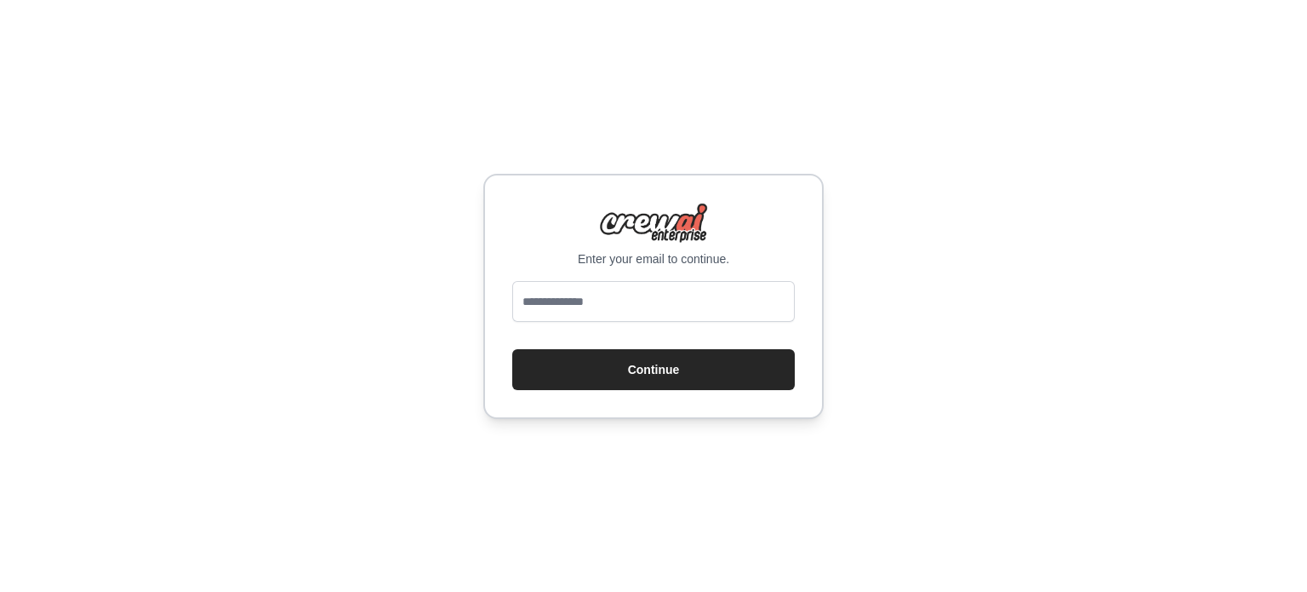
type input "**********"
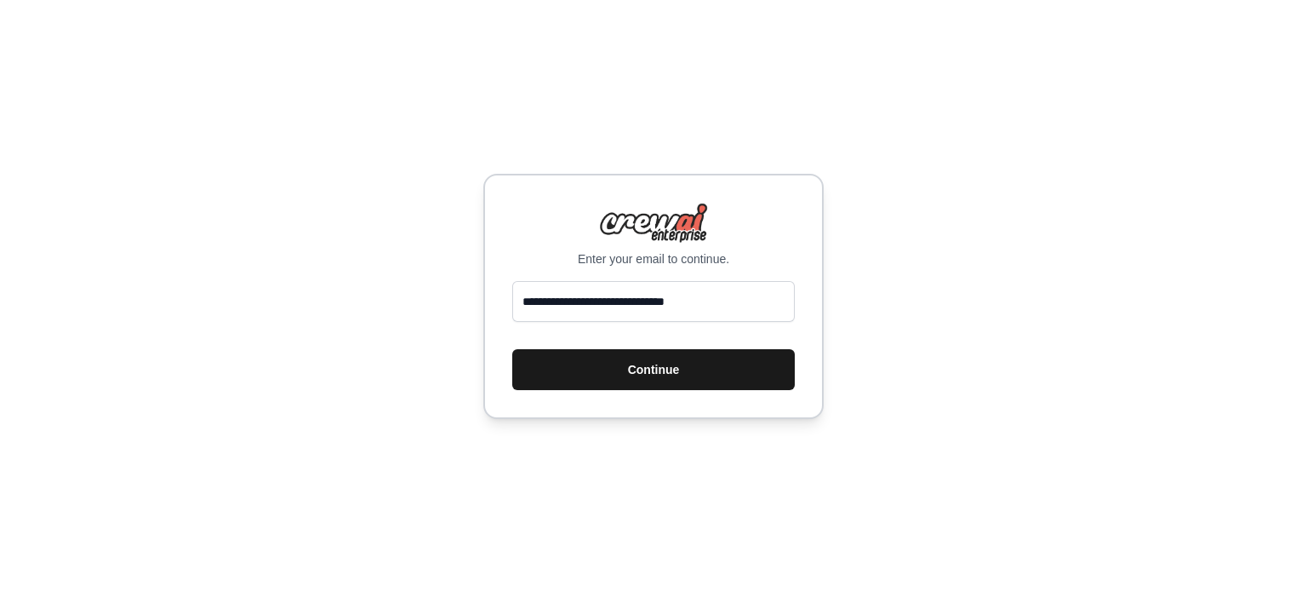
click at [613, 371] on button "Continue" at bounding box center [653, 369] width 283 height 41
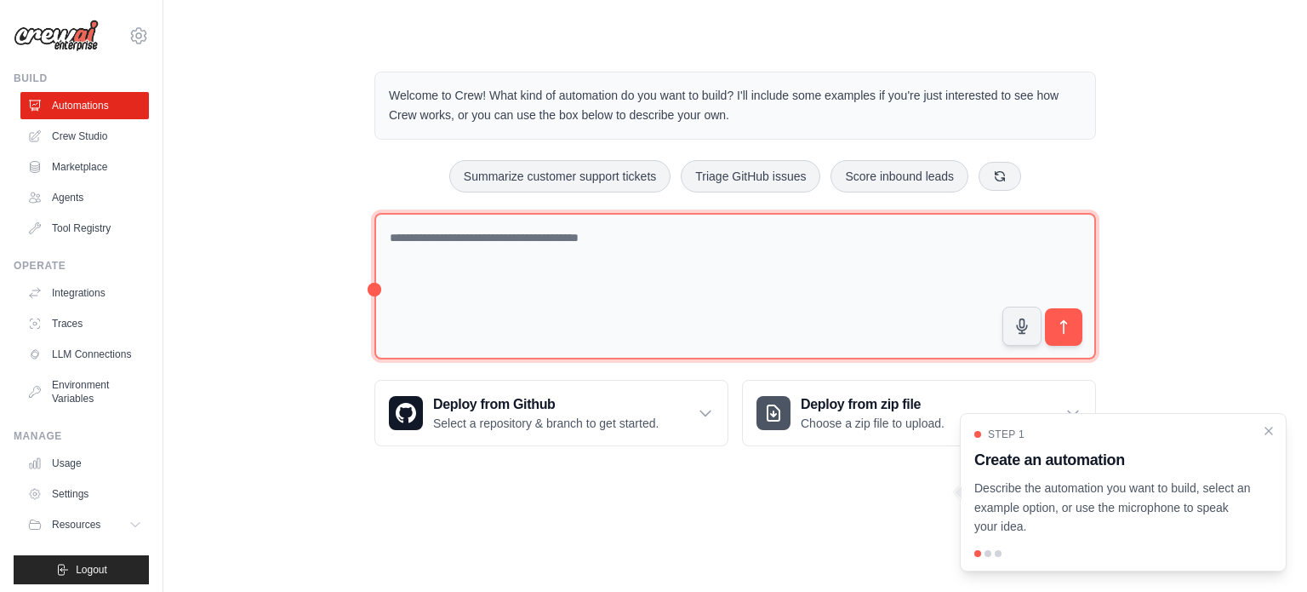
click at [788, 312] on textarea at bounding box center [736, 286] width 722 height 147
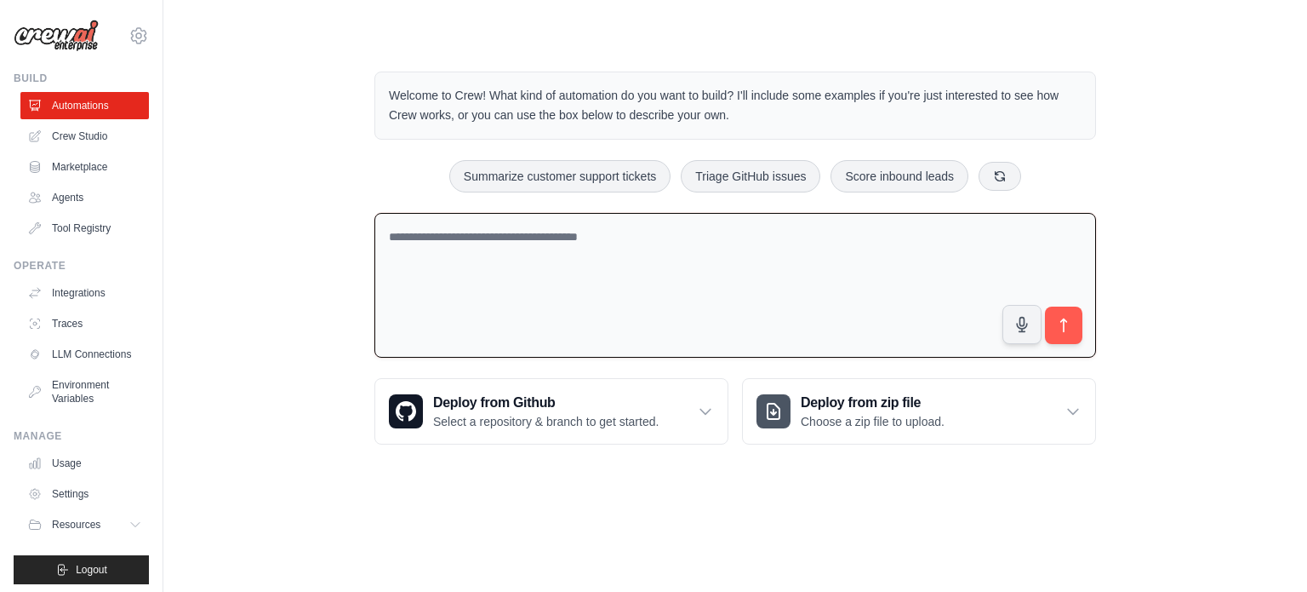
click at [635, 258] on textarea at bounding box center [736, 286] width 722 height 146
click at [516, 239] on textarea at bounding box center [736, 286] width 722 height 146
click at [126, 145] on link "Crew Studio" at bounding box center [86, 136] width 129 height 27
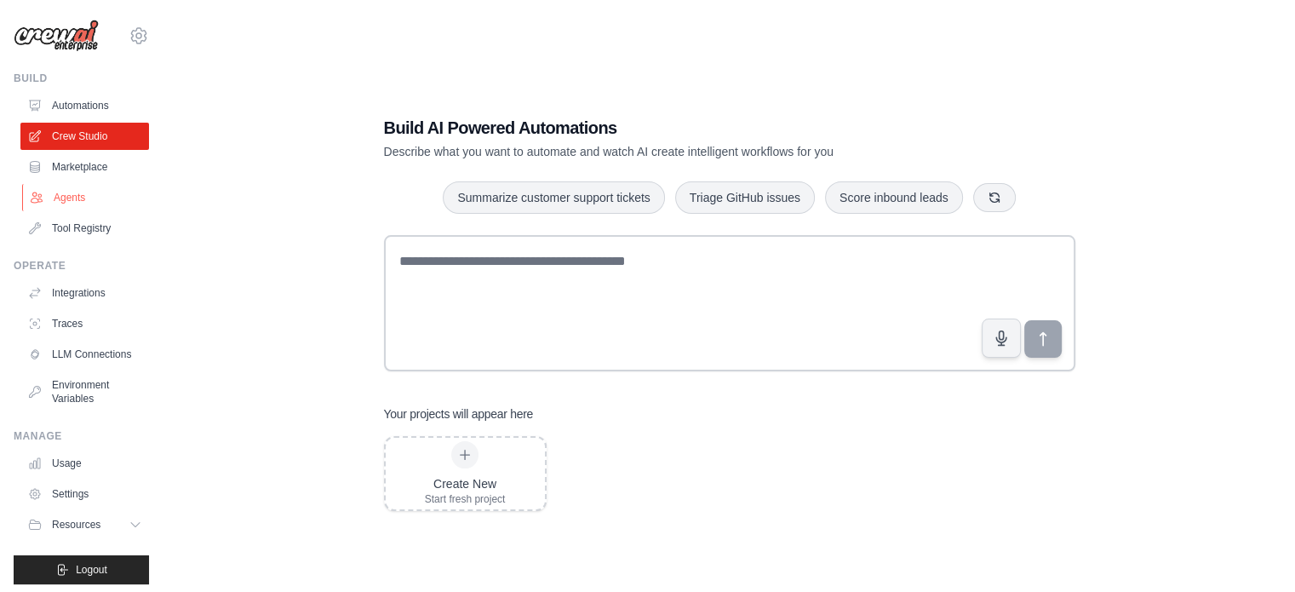
click at [82, 190] on link "Agents" at bounding box center [86, 197] width 129 height 27
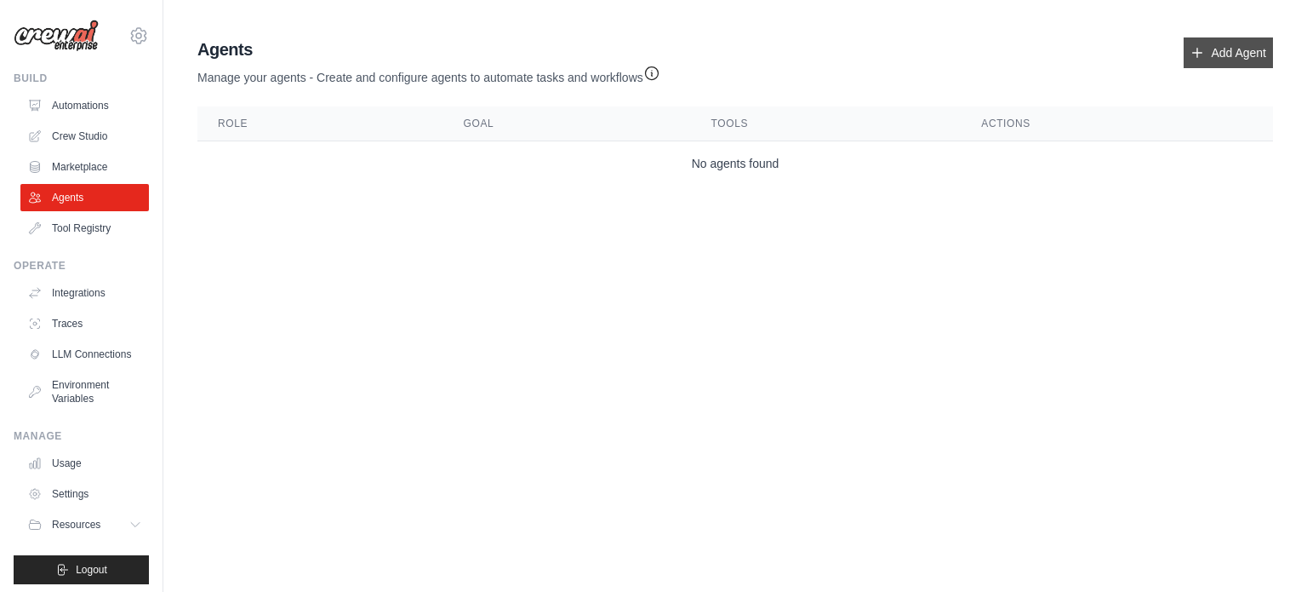
click at [1222, 50] on link "Add Agent" at bounding box center [1228, 52] width 89 height 31
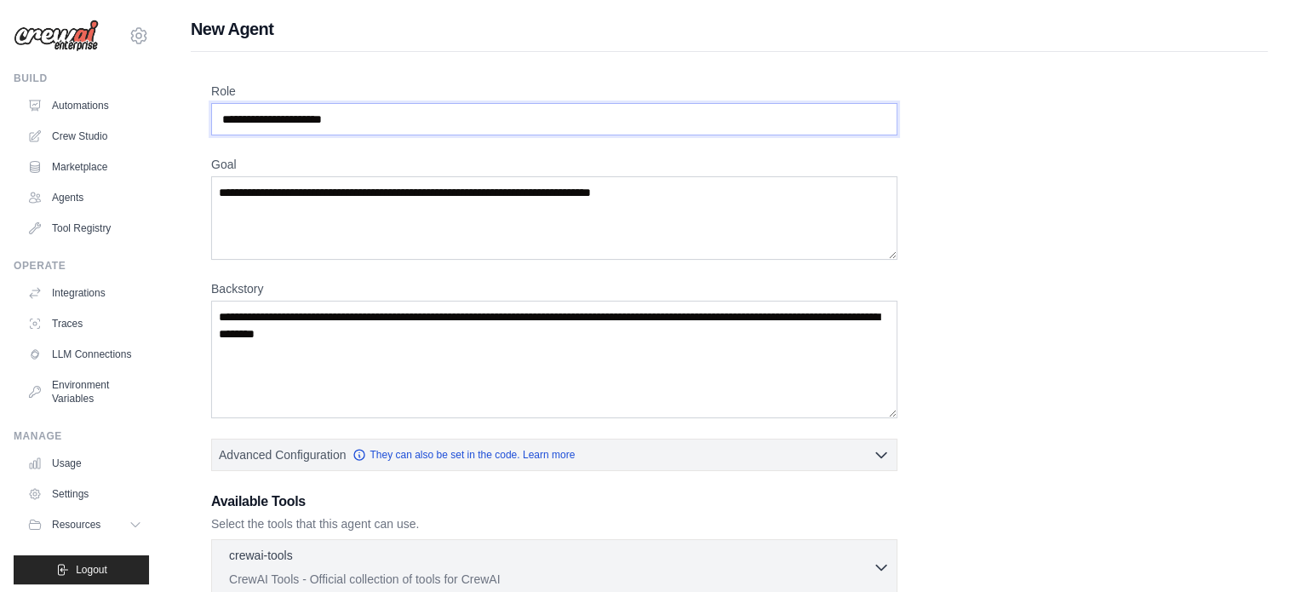
click at [334, 116] on input "Role" at bounding box center [554, 119] width 686 height 32
click at [306, 200] on textarea "Goal" at bounding box center [554, 217] width 686 height 83
click at [311, 323] on textarea "Backstory" at bounding box center [554, 358] width 686 height 117
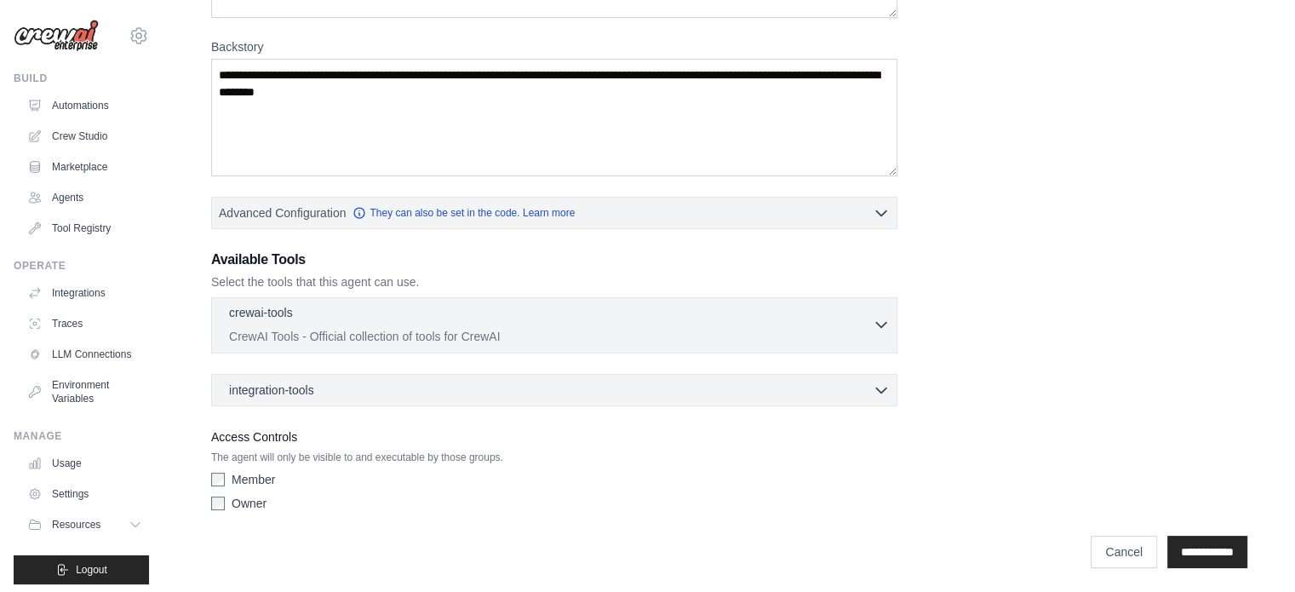
click at [316, 333] on p "CrewAI Tools - Official collection of tools for CrewAI" at bounding box center [551, 336] width 644 height 17
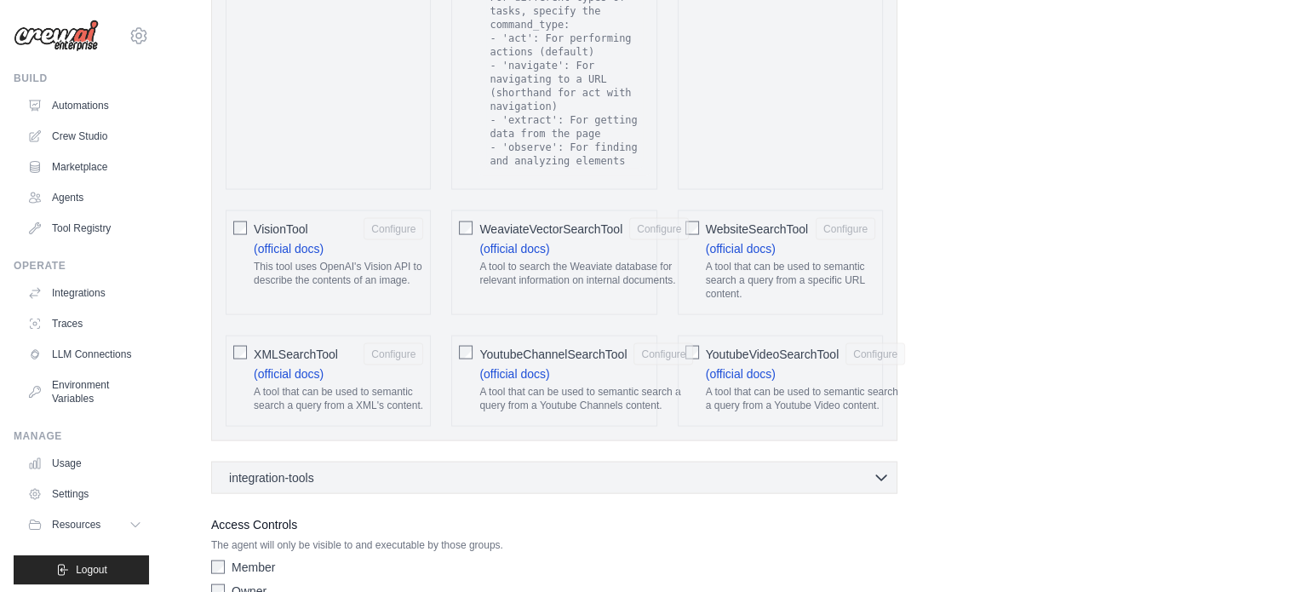
scroll to position [3391, 0]
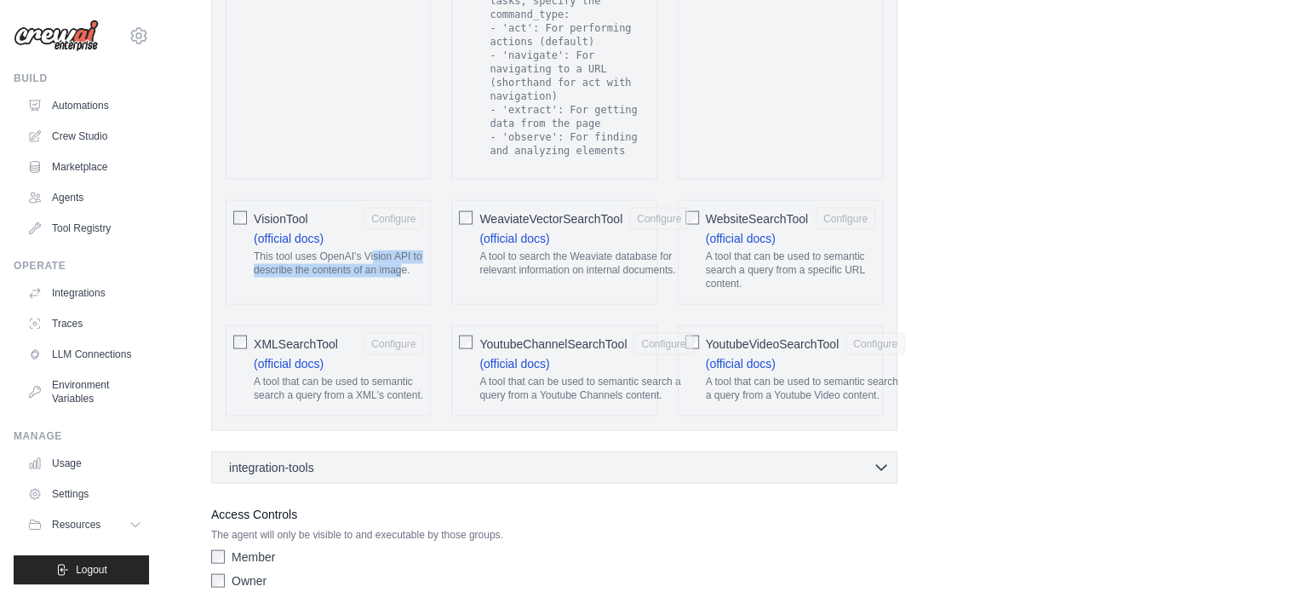
drag, startPoint x: 402, startPoint y: 237, endPoint x: 374, endPoint y: 211, distance: 38.5
click at [374, 250] on div "This tool uses OpenAI's Vision API to describe the contents of an image." at bounding box center [338, 266] width 169 height 33
click at [371, 250] on p "This tool uses OpenAI's Vision API to describe the contents of an image." at bounding box center [338, 263] width 169 height 26
click at [368, 250] on p "This tool uses OpenAI's Vision API to describe the contents of an image." at bounding box center [338, 263] width 169 height 26
click at [341, 250] on p "This tool uses OpenAI's Vision API to describe the contents of an image." at bounding box center [338, 263] width 169 height 26
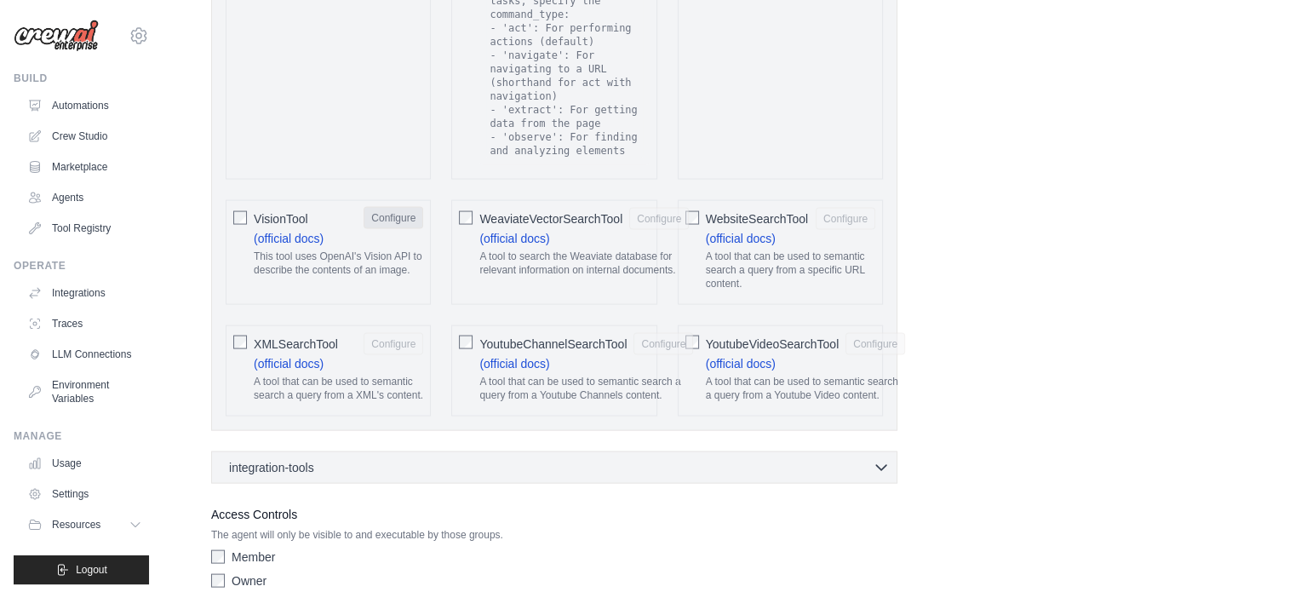
click at [390, 207] on button "Configure" at bounding box center [393, 218] width 60 height 22
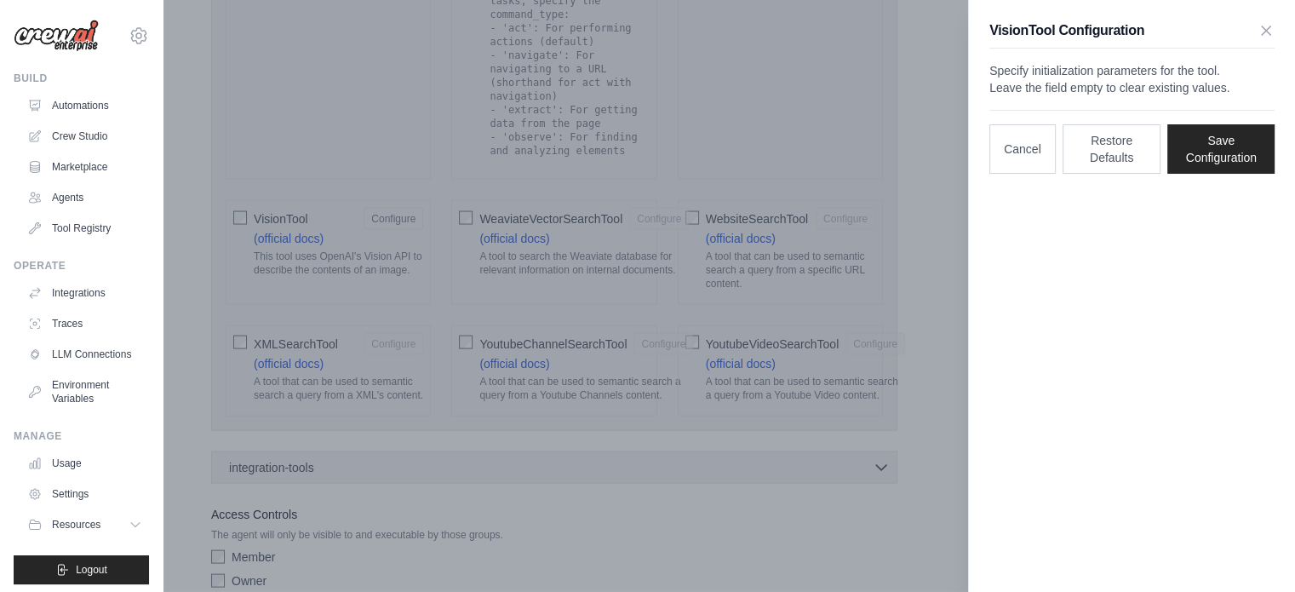
click at [1083, 77] on p "Specify initialization parameters for the tool. Leave the field empty to clear …" at bounding box center [1131, 79] width 285 height 34
click at [1176, 84] on p "Specify initialization parameters for the tool. Leave the field empty to clear …" at bounding box center [1131, 79] width 285 height 34
click at [1175, 84] on p "Specify initialization parameters for the tool. Leave the field empty to clear …" at bounding box center [1131, 79] width 285 height 34
click at [1260, 35] on icon "button" at bounding box center [1265, 29] width 17 height 17
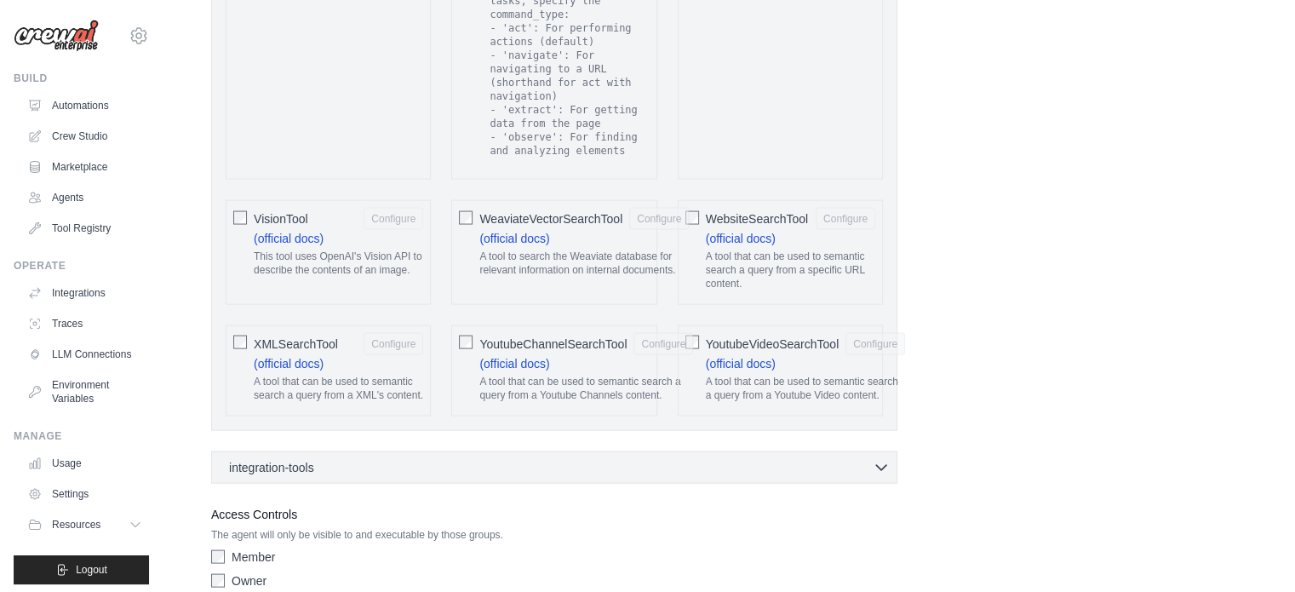
click at [368, 451] on div "integration-tools 0 selected Gmail Asana Box Salesforce" at bounding box center [554, 467] width 686 height 32
click at [338, 451] on div "integration-tools 0 selected Gmail Asana Box Salesforce" at bounding box center [554, 467] width 686 height 32
click at [882, 458] on icon "button" at bounding box center [881, 466] width 17 height 17
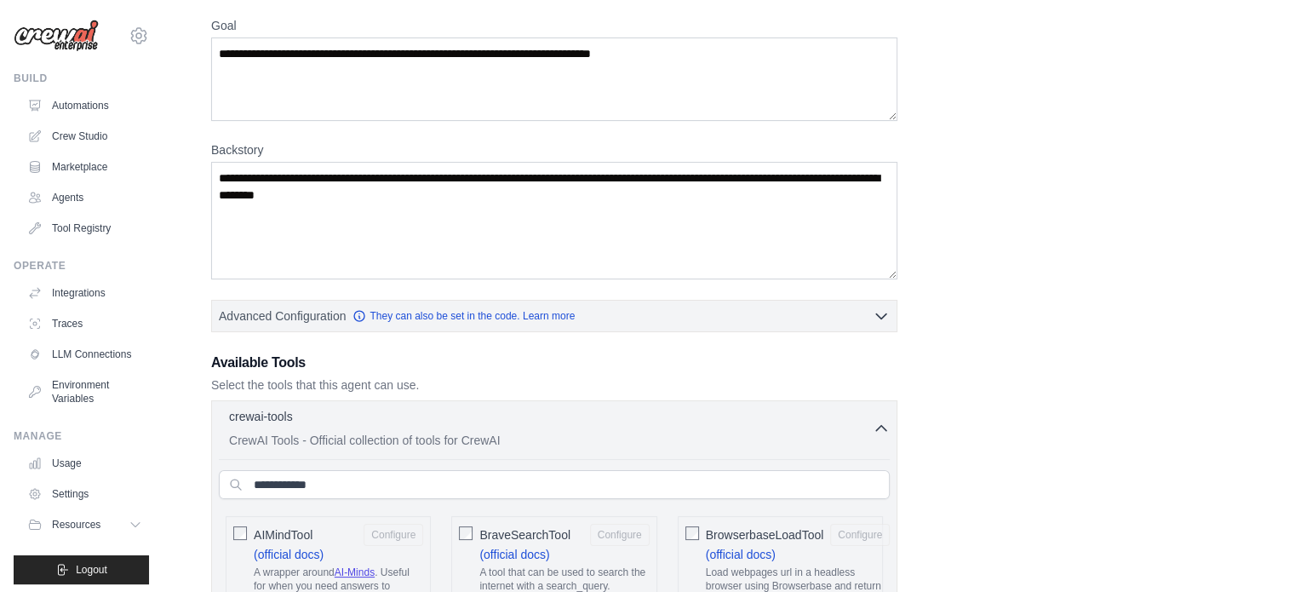
scroll to position [170, 0]
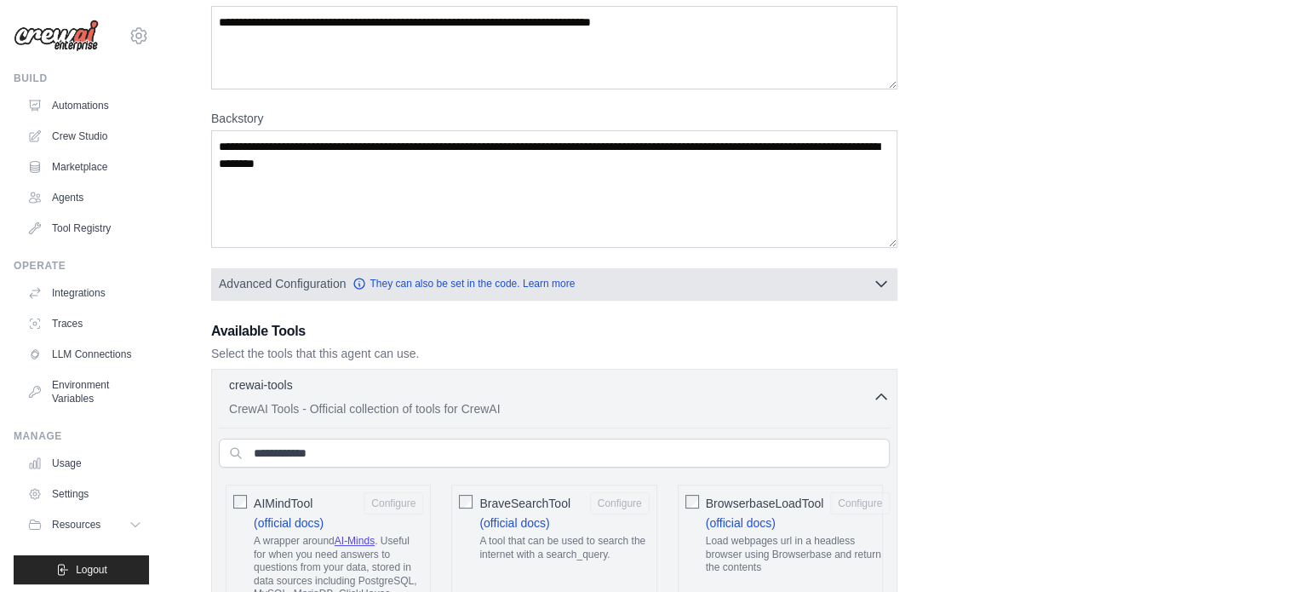
click at [874, 286] on icon "button" at bounding box center [881, 283] width 17 height 17
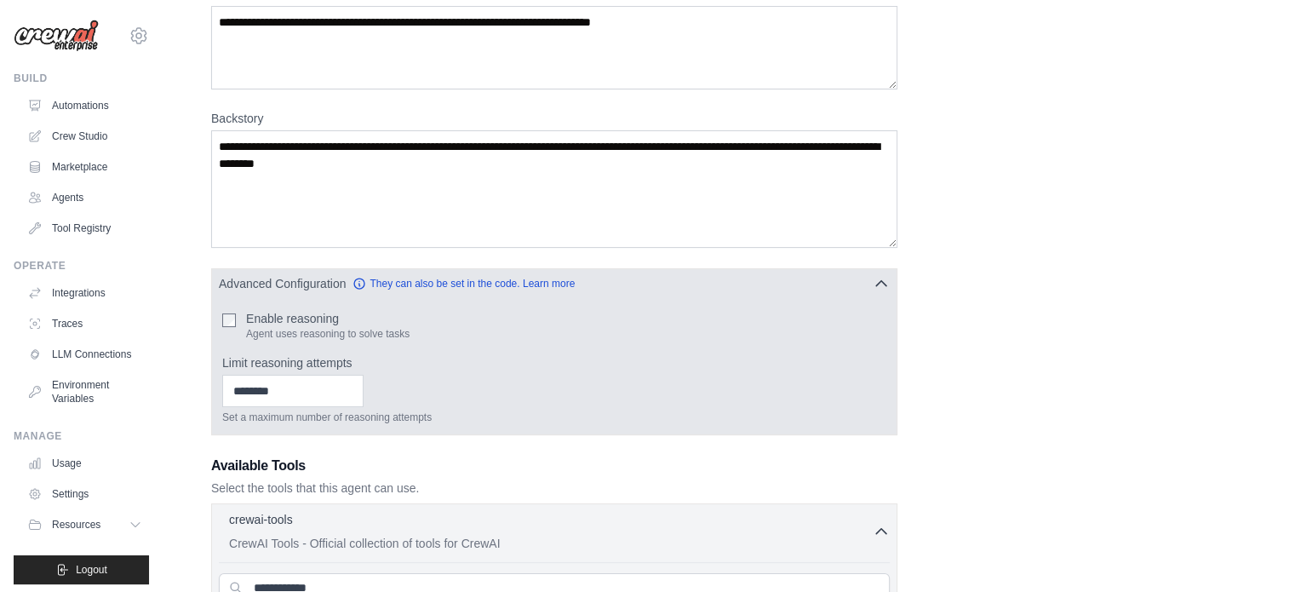
click at [874, 286] on icon "button" at bounding box center [881, 283] width 17 height 17
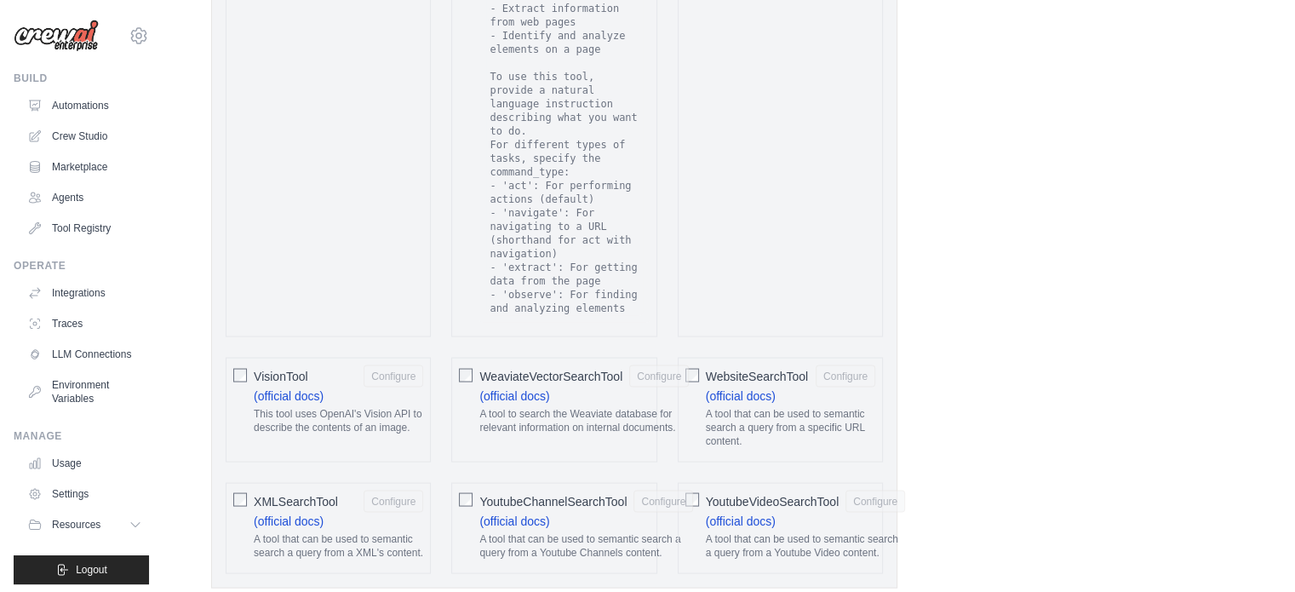
scroll to position [3745, 0]
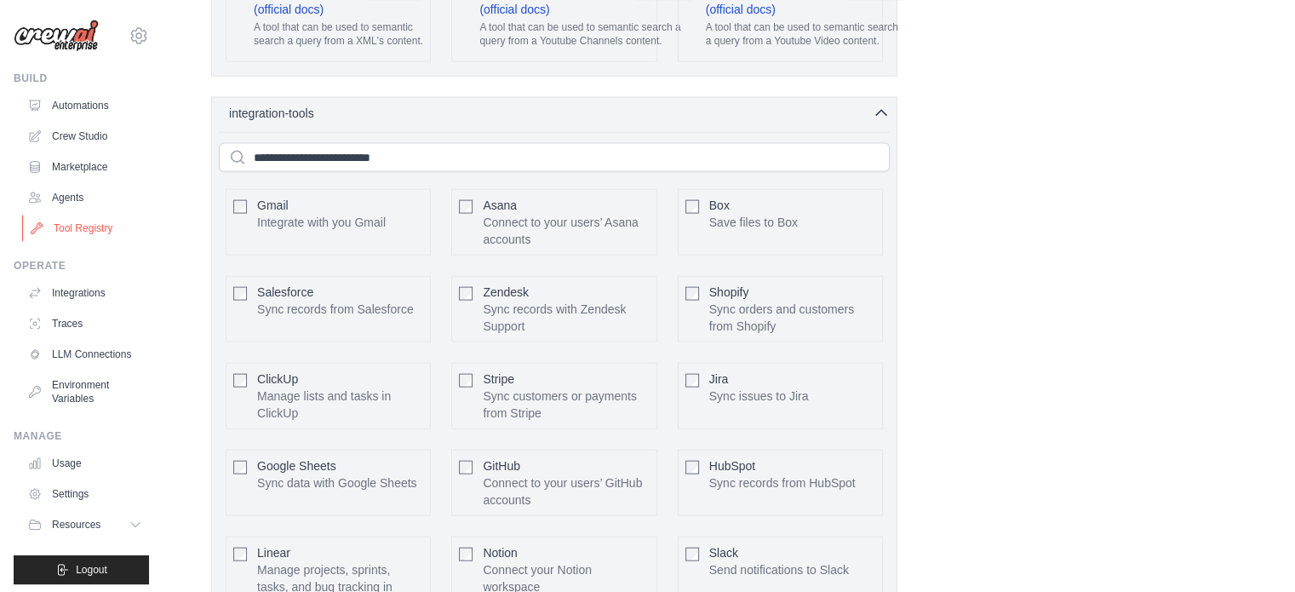
click at [82, 227] on link "Tool Registry" at bounding box center [86, 228] width 129 height 27
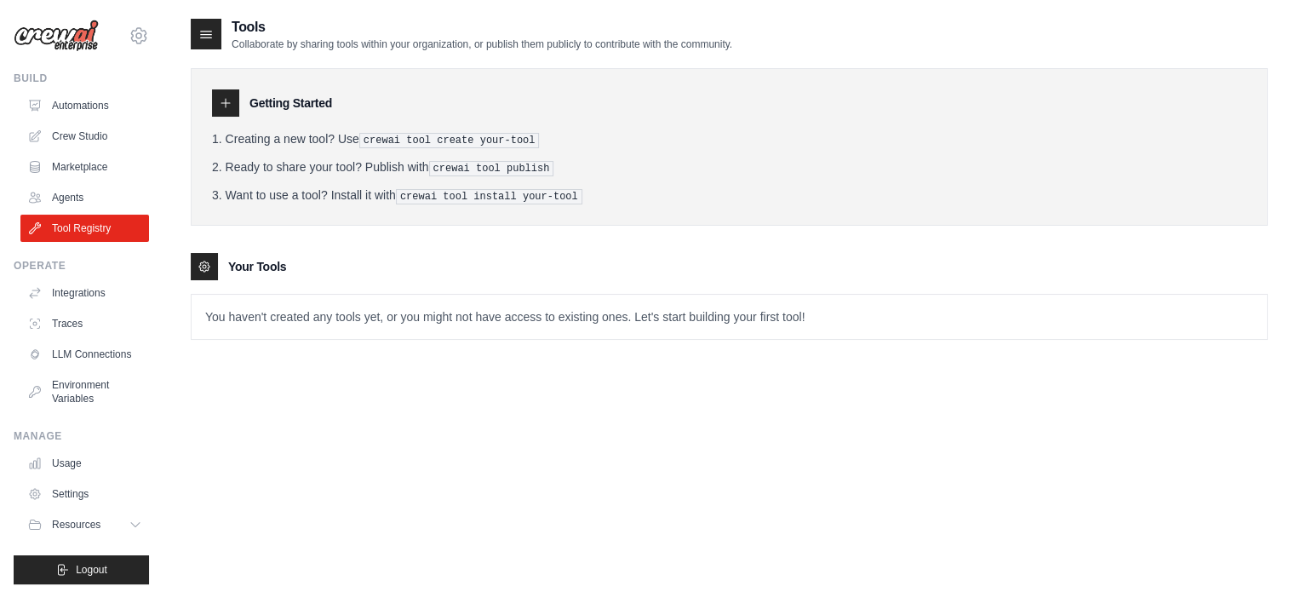
click at [380, 135] on pre "crewai tool create your-tool" at bounding box center [449, 140] width 180 height 15
click at [387, 138] on pre "crewai tool create your-tool" at bounding box center [449, 140] width 180 height 15
click at [225, 106] on icon at bounding box center [226, 103] width 14 height 14
click at [206, 26] on icon at bounding box center [205, 34] width 17 height 17
click at [266, 303] on p "You haven't created any tools yet, or you might not have access to existing one…" at bounding box center [729, 317] width 1075 height 44
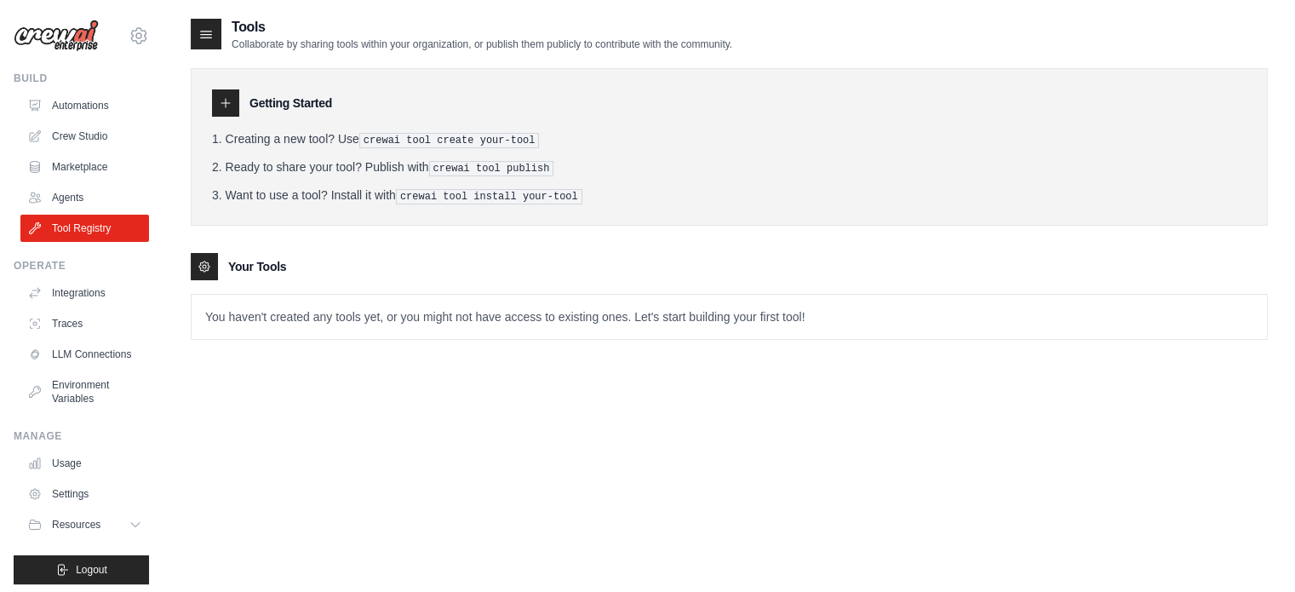
click at [266, 312] on p "You haven't created any tools yet, or you might not have access to existing one…" at bounding box center [729, 317] width 1075 height 44
drag, startPoint x: 266, startPoint y: 312, endPoint x: 403, endPoint y: 317, distance: 137.1
click at [403, 317] on p "You haven't created any tools yet, or you might not have access to existing one…" at bounding box center [729, 317] width 1075 height 44
click at [398, 318] on p "You haven't created any tools yet, or you might not have access to existing one…" at bounding box center [729, 317] width 1075 height 44
click at [262, 323] on p "You haven't created any tools yet, or you might not have access to existing one…" at bounding box center [729, 317] width 1075 height 44
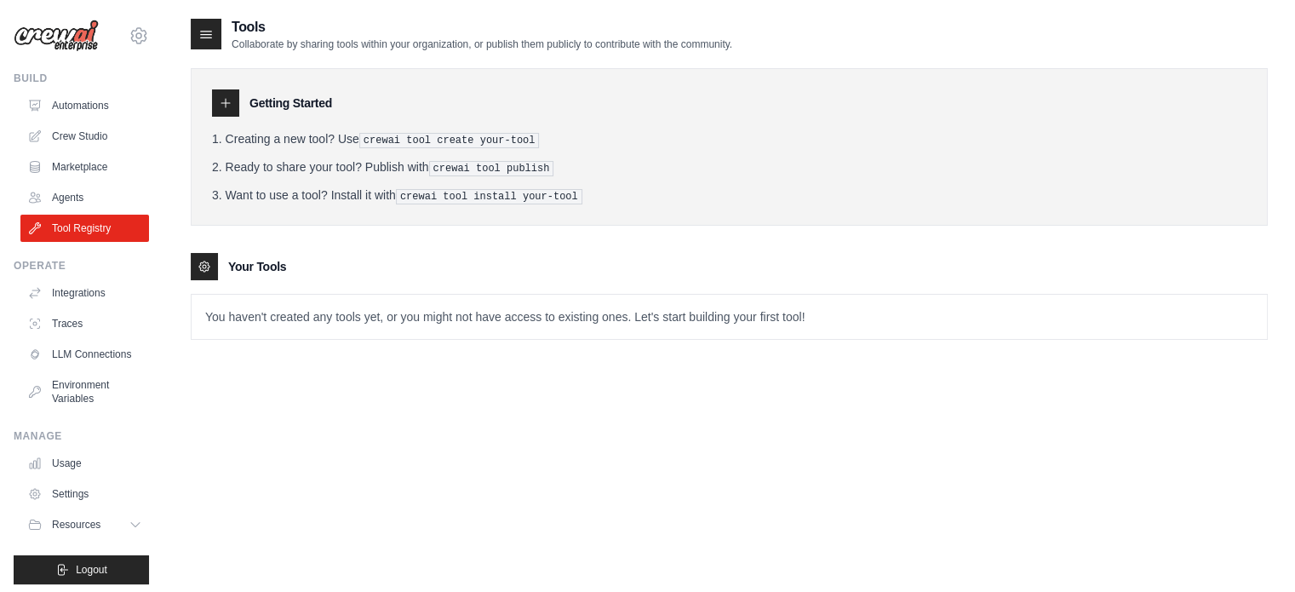
click at [712, 309] on p "You haven't created any tools yet, or you might not have access to existing one…" at bounding box center [729, 317] width 1075 height 44
click at [888, 314] on p "You haven't created any tools yet, or you might not have access to existing one…" at bounding box center [729, 317] width 1075 height 44
click at [361, 176] on ol "Creating a new tool? Use crewai tool create your-tool Ready to share your tool?…" at bounding box center [729, 167] width 1034 height 74
click at [377, 139] on pre "crewai tool create your-tool" at bounding box center [449, 140] width 180 height 15
click at [49, 311] on link "Traces" at bounding box center [86, 323] width 129 height 27
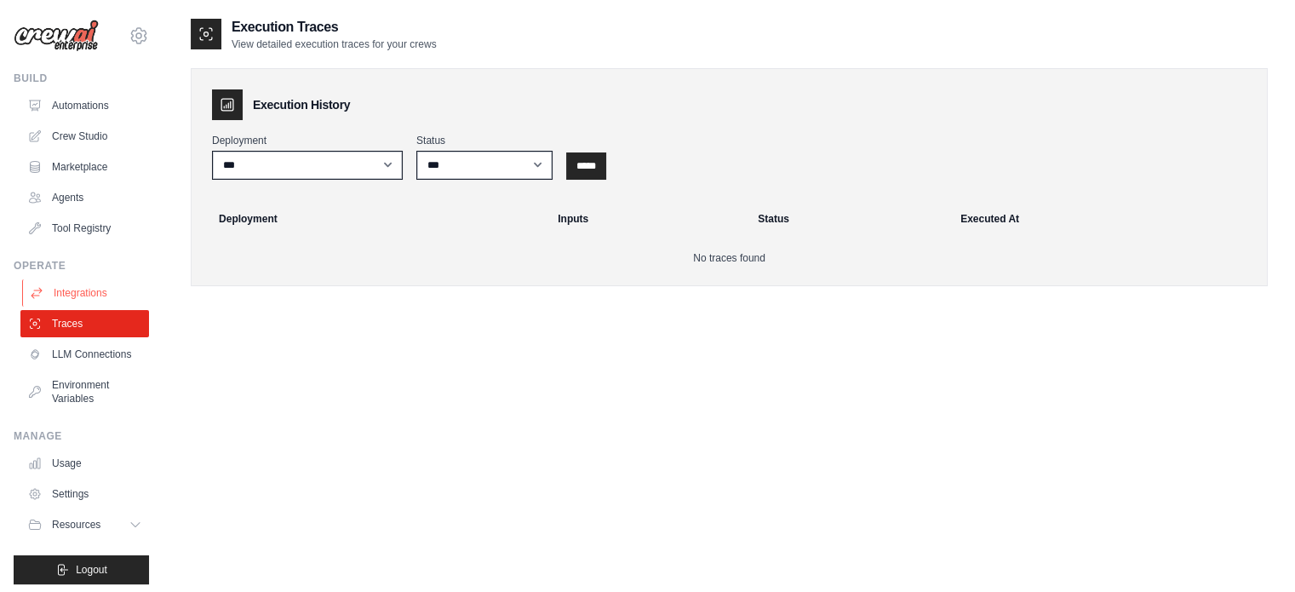
click at [59, 289] on link "Integrations" at bounding box center [86, 292] width 129 height 27
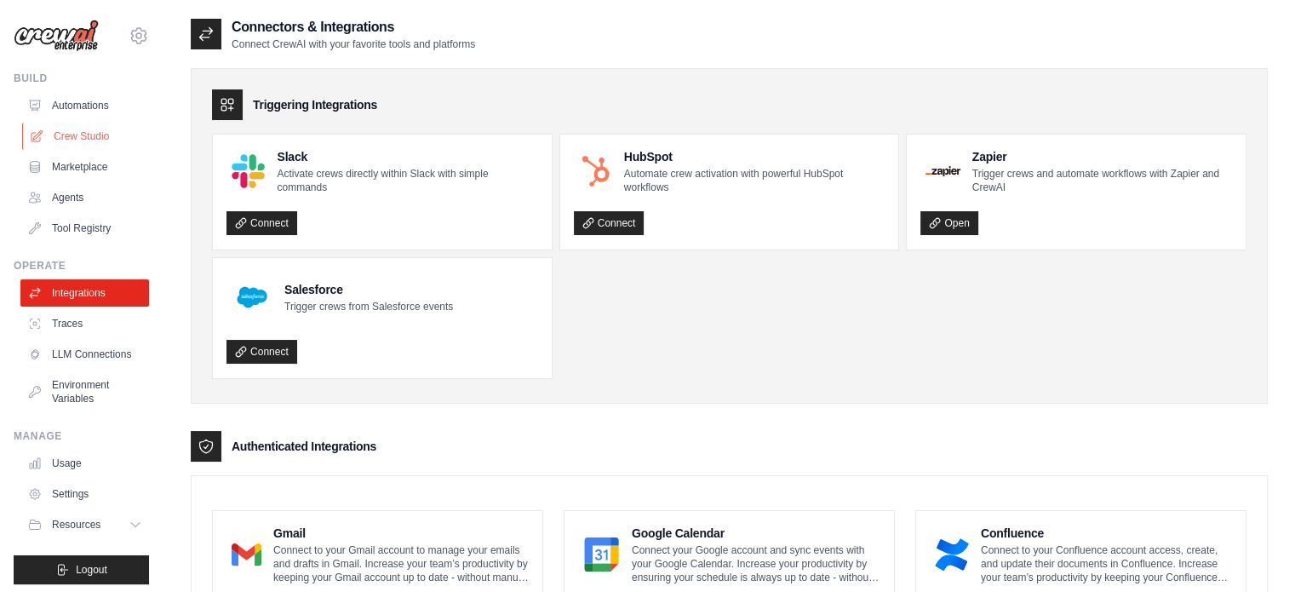
click at [75, 142] on link "Crew Studio" at bounding box center [86, 136] width 129 height 27
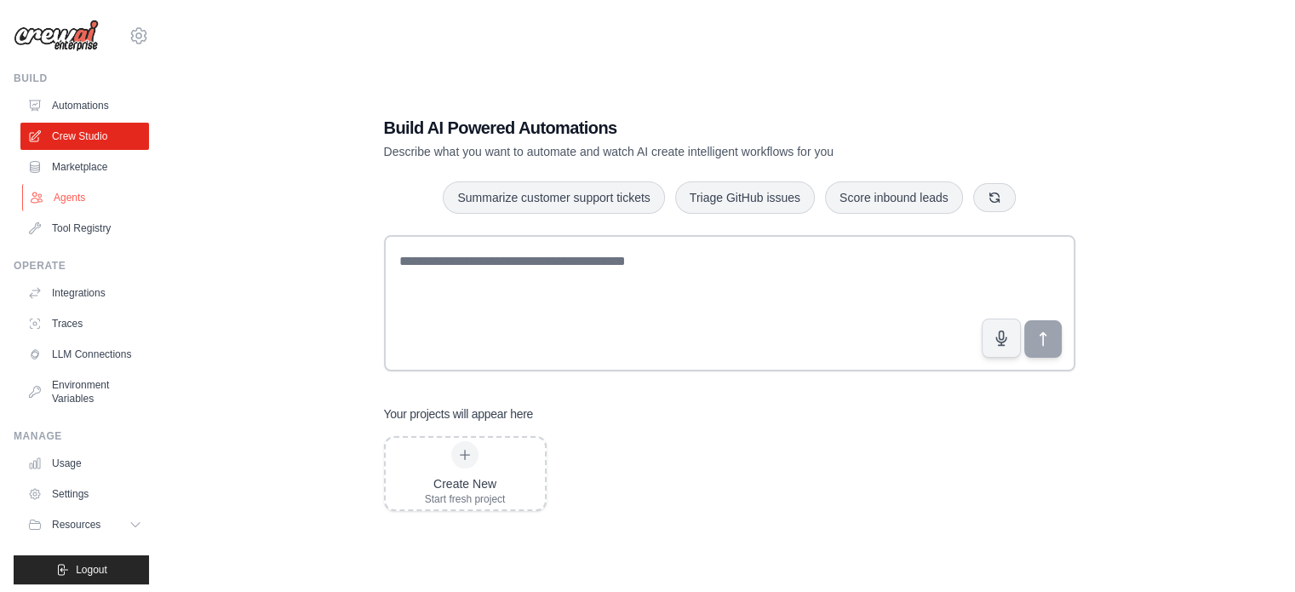
click at [62, 209] on link "Agents" at bounding box center [86, 197] width 129 height 27
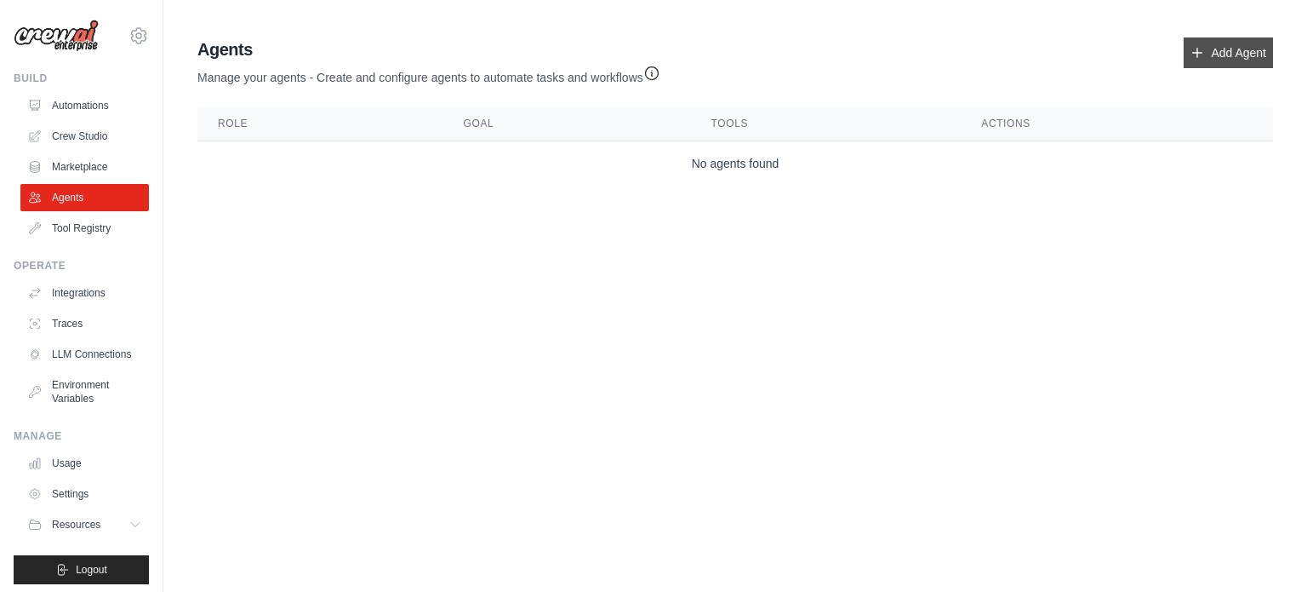
click at [1261, 50] on link "Add Agent" at bounding box center [1228, 52] width 89 height 31
